Goal: Task Accomplishment & Management: Use online tool/utility

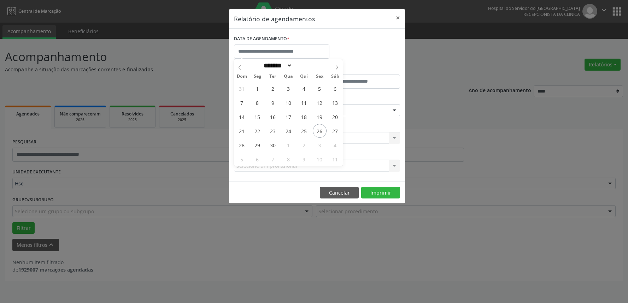
select select "*"
click at [324, 133] on span "26" at bounding box center [320, 131] width 14 height 14
type input "**********"
click at [324, 133] on span "26" at bounding box center [320, 131] width 14 height 14
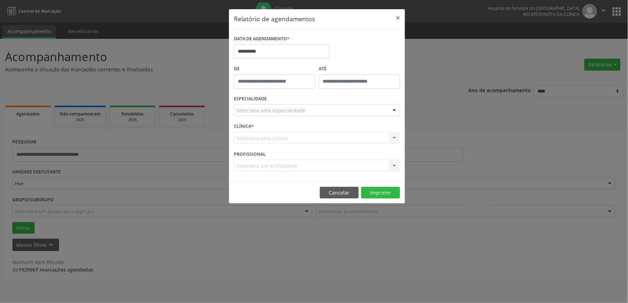
click at [319, 111] on div "Seleciona uma especialidade" at bounding box center [317, 110] width 166 height 12
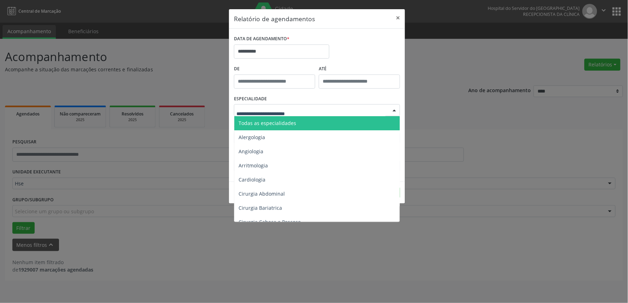
click at [317, 123] on span "Todas as especialidades" at bounding box center [317, 123] width 167 height 14
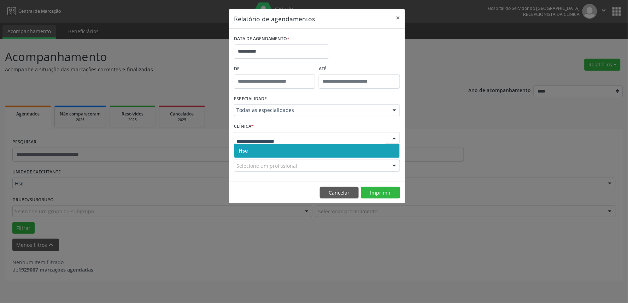
click at [327, 147] on span "Hse" at bounding box center [317, 151] width 166 height 14
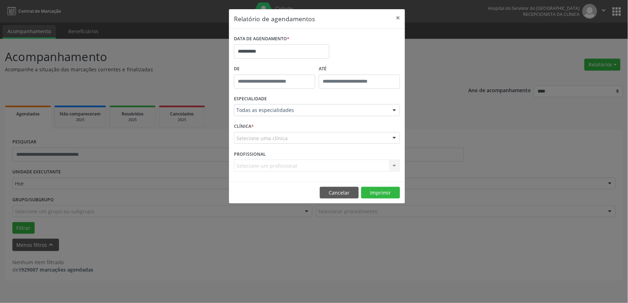
click at [329, 139] on div "Selecione uma clínica" at bounding box center [317, 138] width 166 height 12
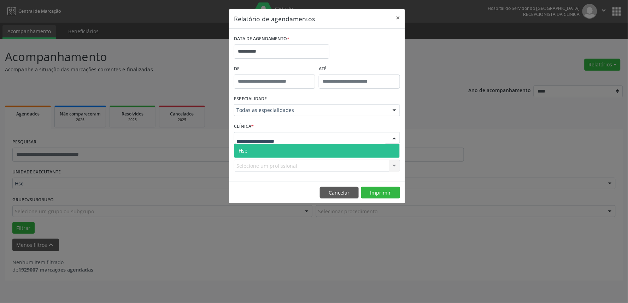
click at [325, 150] on span "Hse" at bounding box center [317, 151] width 166 height 14
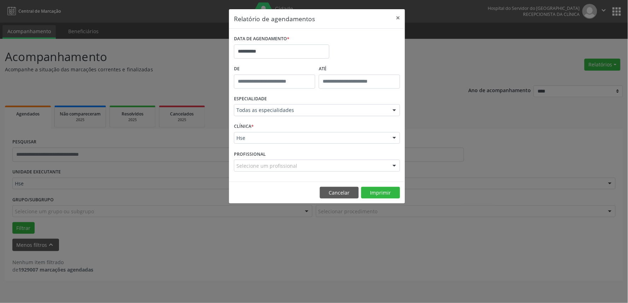
click at [302, 165] on div "Selecione um profissional" at bounding box center [317, 166] width 166 height 12
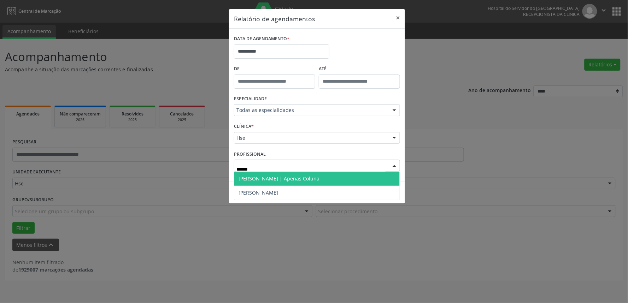
type input "*******"
click at [320, 182] on span "[PERSON_NAME] | Apenas Coluna" at bounding box center [279, 178] width 81 height 7
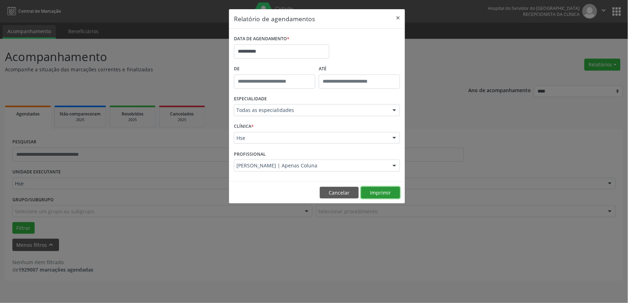
click at [366, 195] on button "Imprimir" at bounding box center [380, 193] width 39 height 12
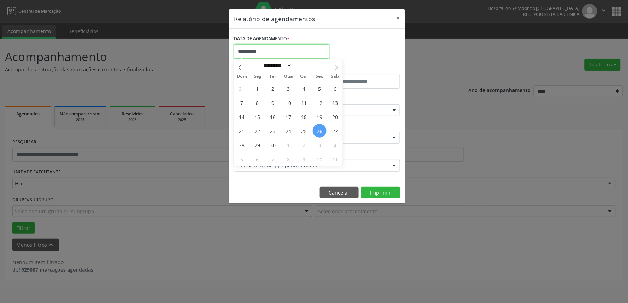
click at [296, 53] on input "**********" at bounding box center [281, 52] width 95 height 14
click at [304, 148] on span "2" at bounding box center [304, 145] width 14 height 14
type input "**********"
click at [304, 148] on span "2" at bounding box center [304, 145] width 14 height 14
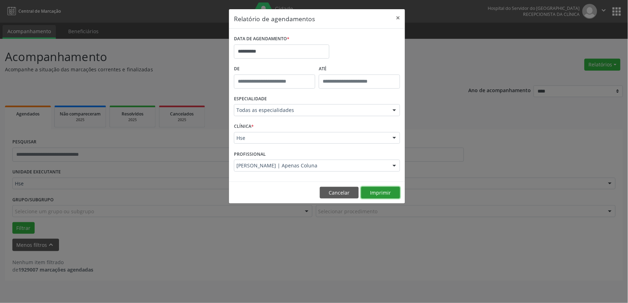
click at [375, 195] on button "Imprimir" at bounding box center [380, 193] width 39 height 12
click at [399, 17] on button "×" at bounding box center [398, 17] width 14 height 17
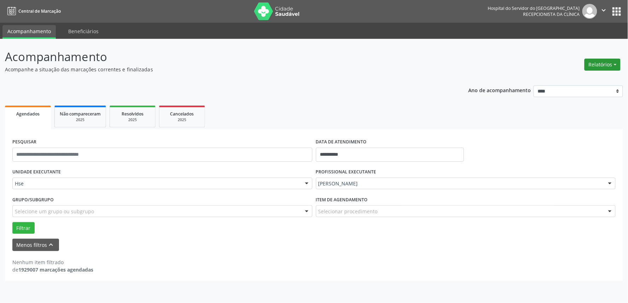
click at [617, 63] on button "Relatórios" at bounding box center [603, 65] width 36 height 12
click at [595, 76] on link "Agendamentos" at bounding box center [583, 80] width 76 height 10
select select "*"
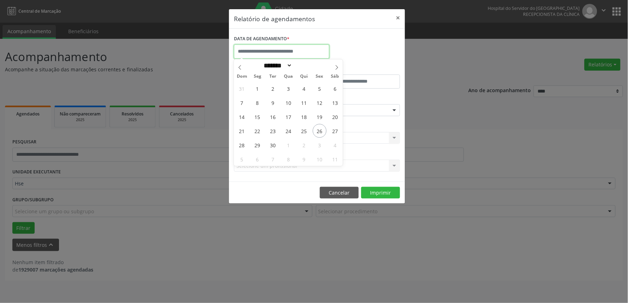
click at [306, 49] on input "text" at bounding box center [281, 52] width 95 height 14
click at [319, 147] on span "3" at bounding box center [320, 145] width 14 height 14
type input "**********"
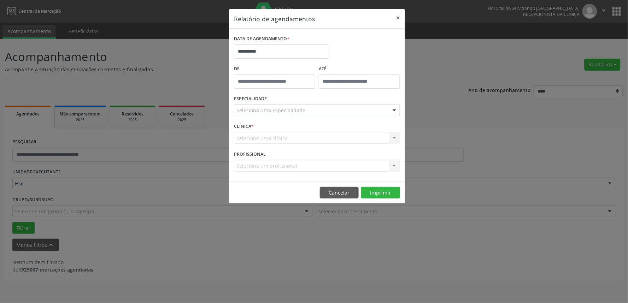
click at [269, 116] on div "Seleciona uma especialidade" at bounding box center [317, 110] width 166 height 12
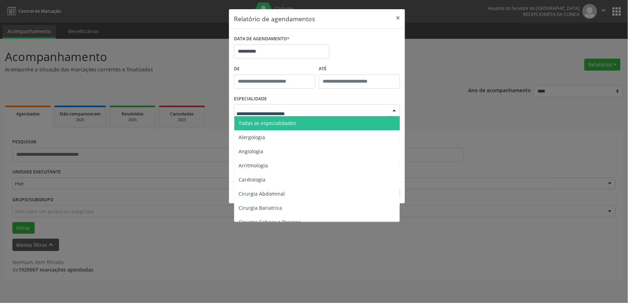
click at [271, 124] on span "Todas as especialidades" at bounding box center [268, 123] width 58 height 7
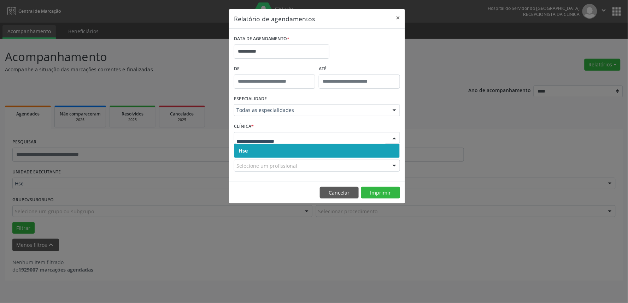
click at [279, 153] on span "Hse" at bounding box center [317, 151] width 166 height 14
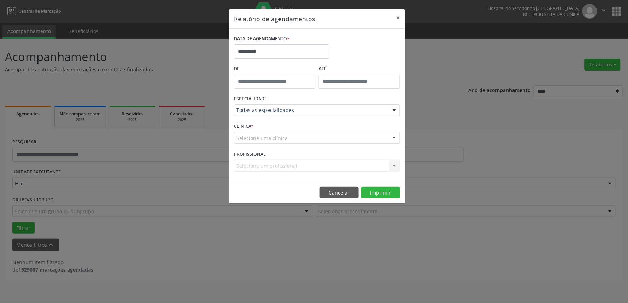
click at [284, 143] on div "Selecione uma clínica" at bounding box center [317, 138] width 166 height 12
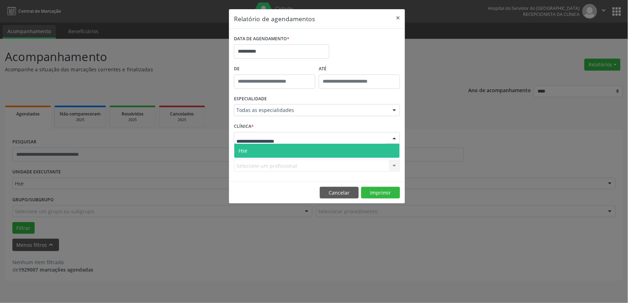
click at [283, 150] on span "Hse" at bounding box center [317, 151] width 166 height 14
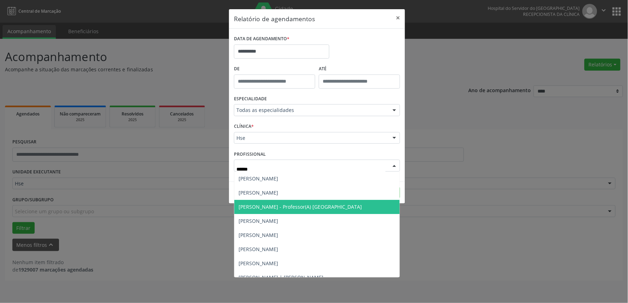
click at [302, 205] on span "[PERSON_NAME] - Professor(A) [GEOGRAPHIC_DATA]" at bounding box center [300, 207] width 123 height 7
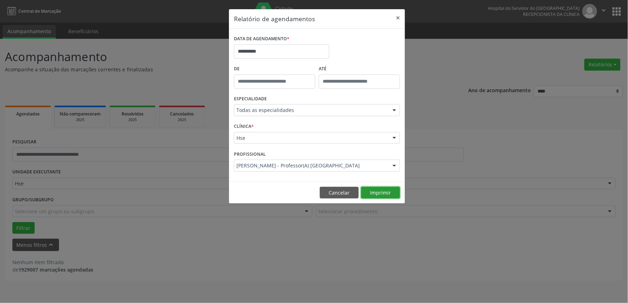
click at [382, 191] on button "Imprimir" at bounding box center [380, 193] width 39 height 12
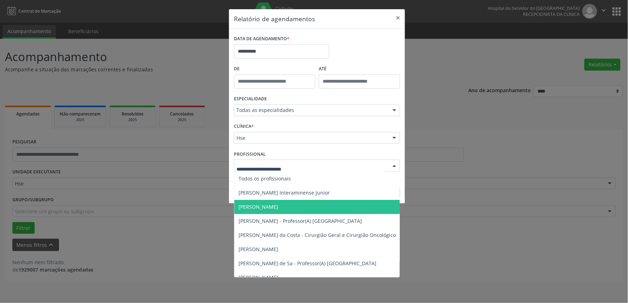
click at [317, 162] on div at bounding box center [317, 166] width 166 height 12
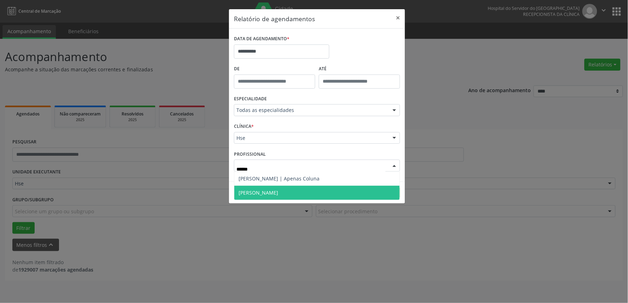
type input "*******"
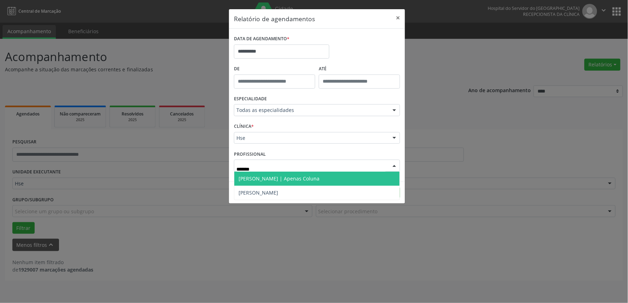
click at [301, 177] on span "[PERSON_NAME] | Apenas Coluna" at bounding box center [279, 178] width 81 height 7
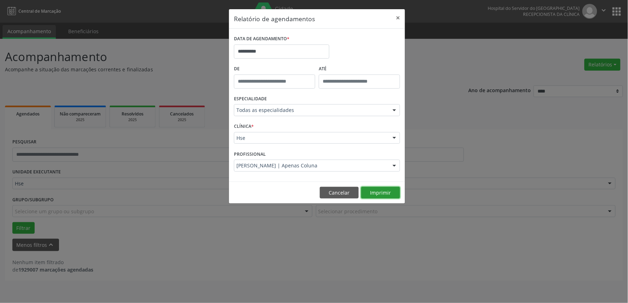
click at [384, 197] on button "Imprimir" at bounding box center [380, 193] width 39 height 12
